Goal: Information Seeking & Learning: Learn about a topic

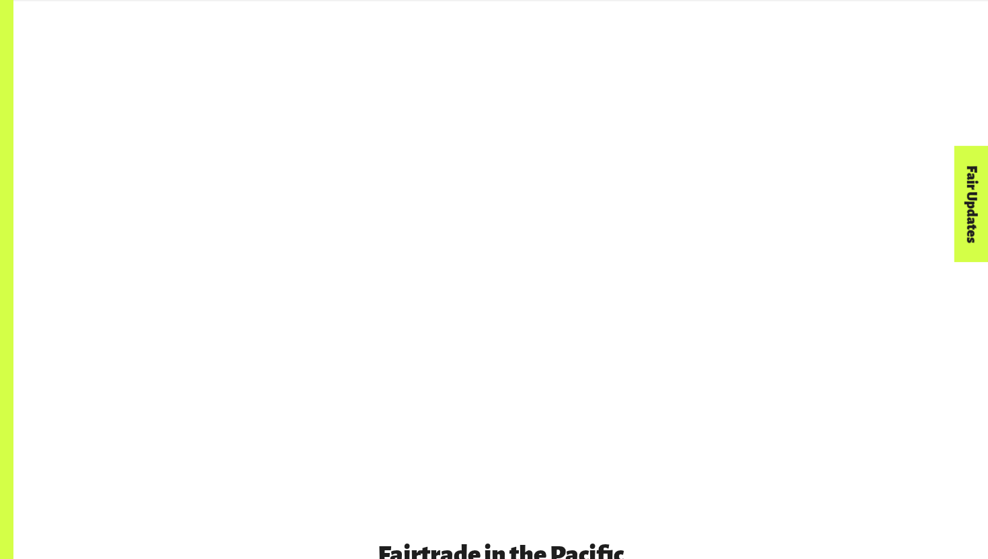
scroll to position [1003, 0]
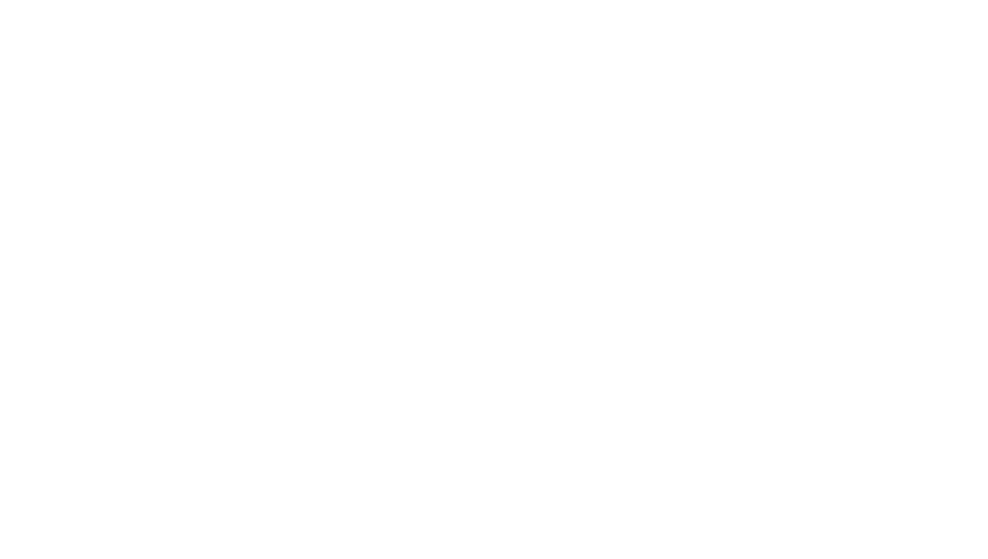
click at [865, 230] on div "Fair Updates" at bounding box center [896, 245] width 116 height 34
click at [865, 229] on div "Fair Updates" at bounding box center [896, 245] width 116 height 34
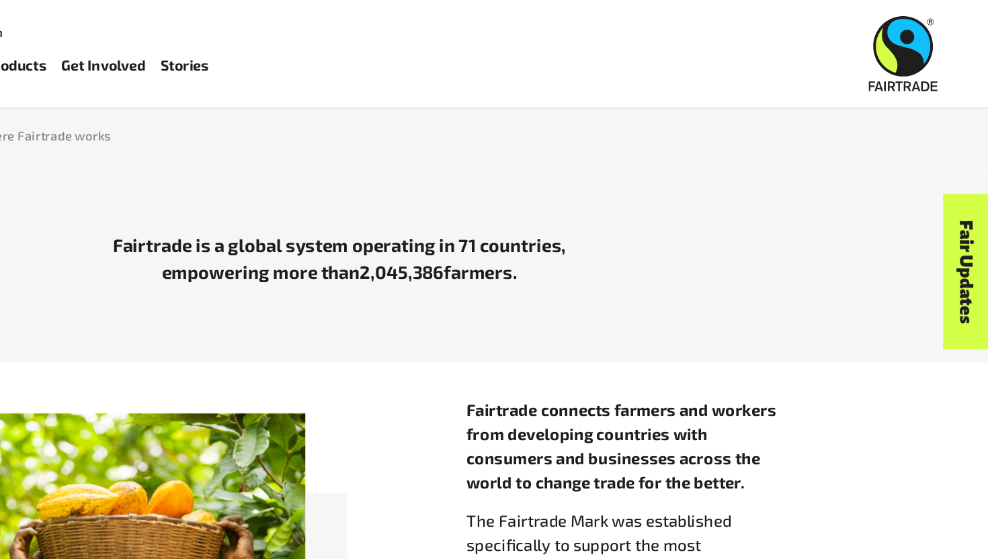
scroll to position [322, 0]
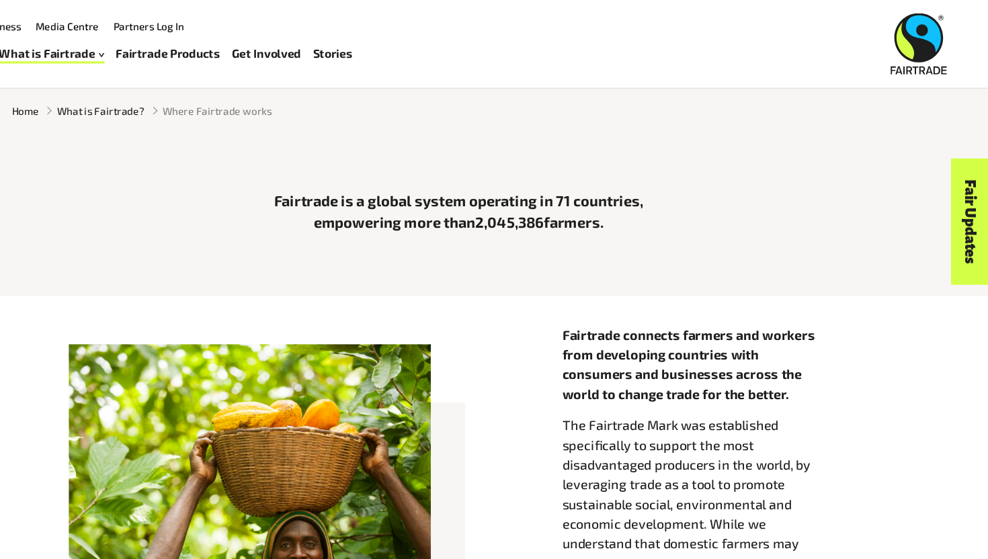
click at [142, 60] on div "What is Fairtrade How Fairtrade works Where Fairtrade works Fast facts Who we a…" at bounding box center [246, 49] width 336 height 34
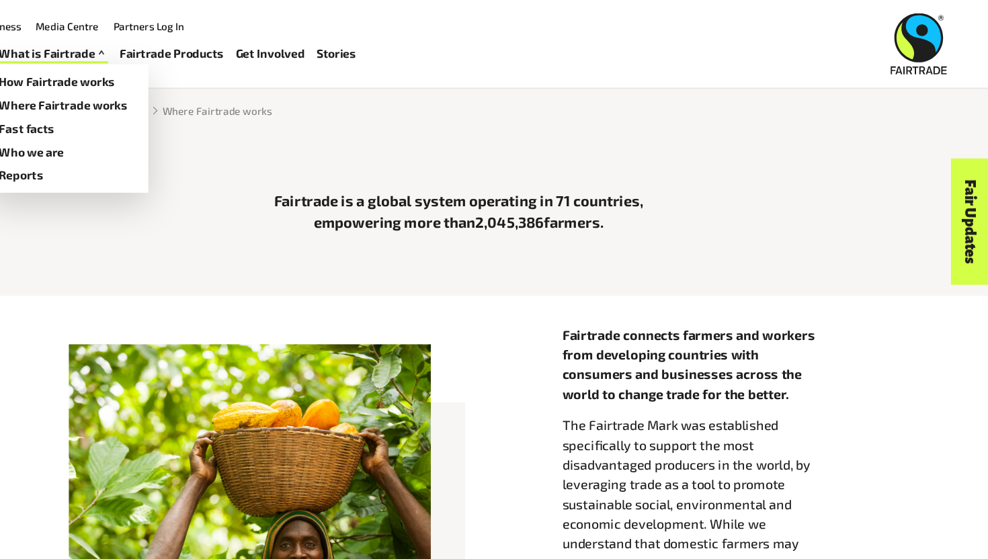
click at [146, 52] on link "What is Fairtrade" at bounding box center [128, 49] width 100 height 19
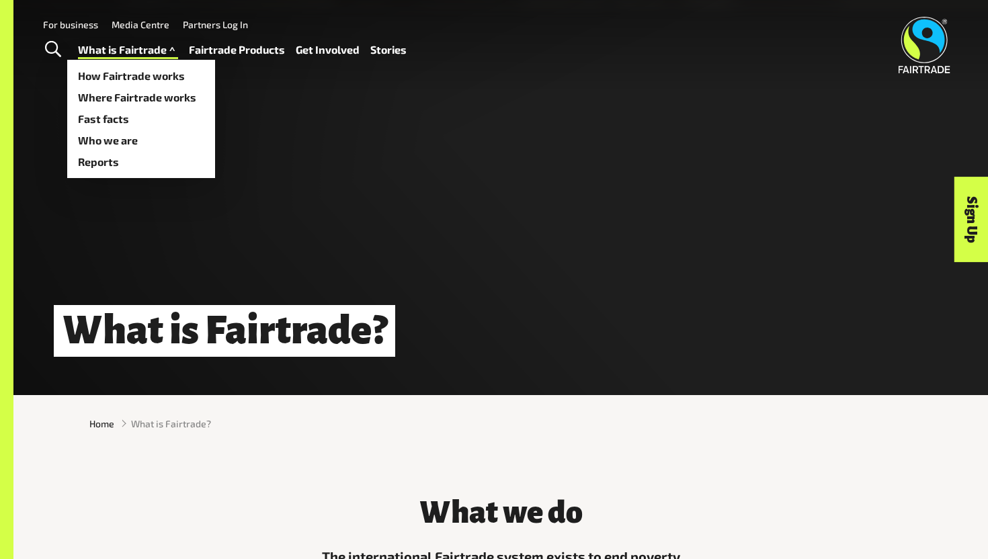
click at [127, 57] on link "What is Fairtrade" at bounding box center [128, 49] width 100 height 19
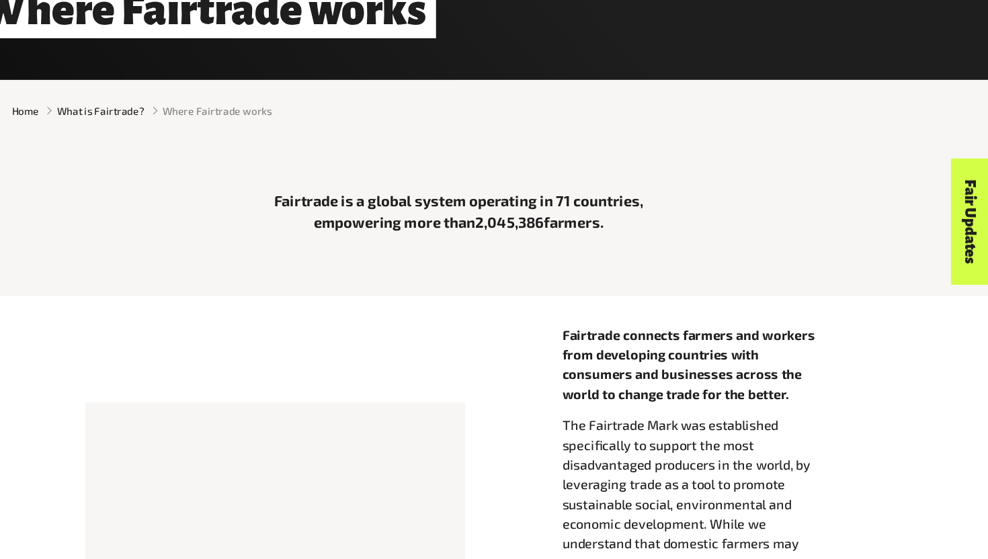
scroll to position [340, 0]
